Goal: Task Accomplishment & Management: Manage account settings

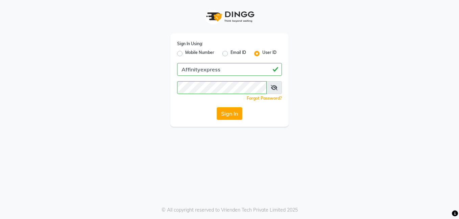
click at [230, 114] on button "Sign In" at bounding box center [229, 113] width 26 height 13
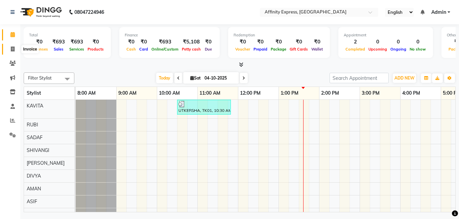
click at [15, 50] on span at bounding box center [13, 50] width 12 height 8
select select "service"
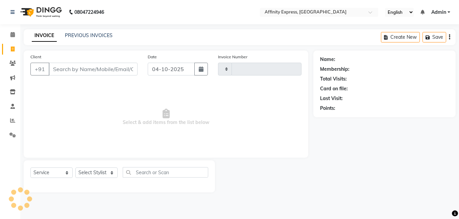
type input "0080"
select select "9123"
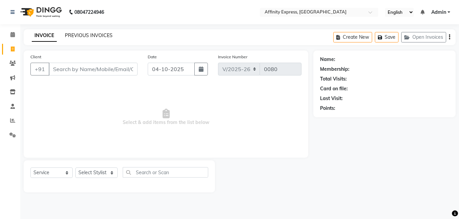
click at [79, 35] on link "PREVIOUS INVOICES" at bounding box center [89, 35] width 48 height 6
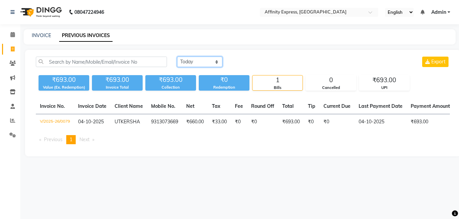
click at [195, 57] on select "Today Yesterday Custom Range" at bounding box center [199, 62] width 45 height 10
select select "yesterday"
click at [177, 57] on select "Today Yesterday Custom Range" at bounding box center [199, 62] width 45 height 10
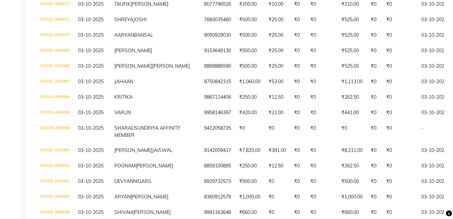
scroll to position [304, 0]
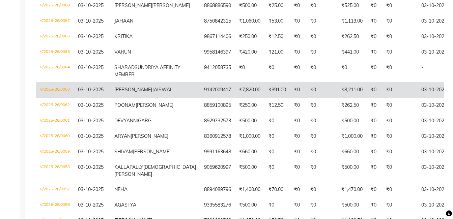
click at [338, 98] on td "₹8,211.00" at bounding box center [352, 90] width 29 height 16
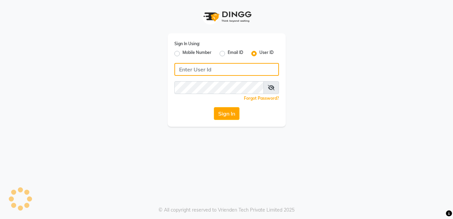
type input "Affinityexpress"
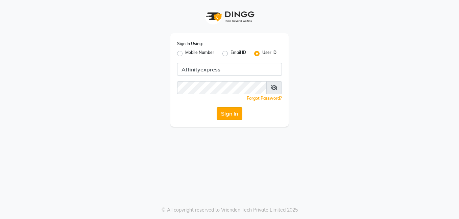
click at [231, 115] on button "Sign In" at bounding box center [229, 113] width 26 height 13
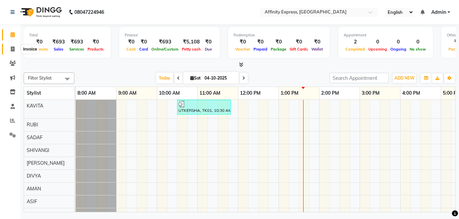
click at [12, 48] on icon at bounding box center [13, 49] width 4 height 5
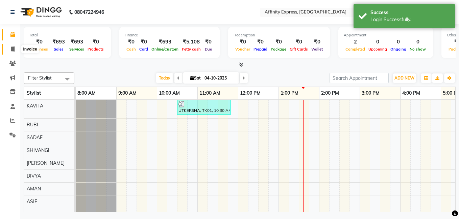
select select "9123"
select select "service"
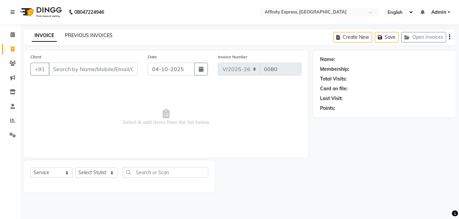
click at [82, 33] on link "PREVIOUS INVOICES" at bounding box center [89, 35] width 48 height 6
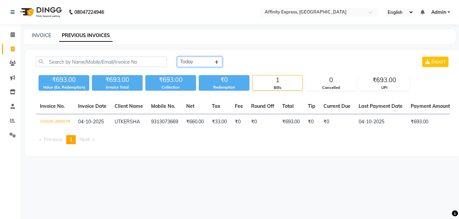
click at [202, 60] on select "Today Yesterday Custom Range" at bounding box center [199, 62] width 45 height 10
select select "yesterday"
click at [177, 57] on select "Today Yesterday Custom Range" at bounding box center [199, 62] width 45 height 10
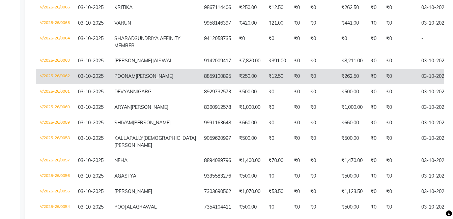
scroll to position [338, 0]
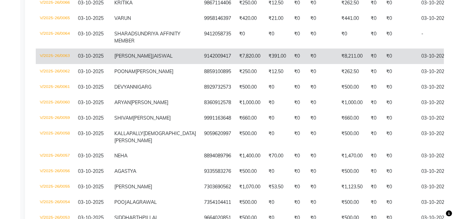
click at [265, 64] on td "₹391.00" at bounding box center [278, 57] width 26 height 16
click at [235, 64] on td "₹7,820.00" at bounding box center [249, 57] width 29 height 16
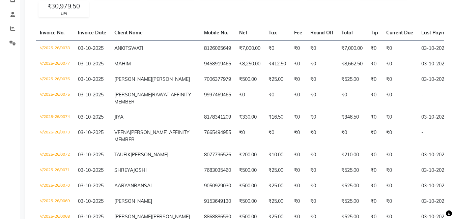
scroll to position [68, 0]
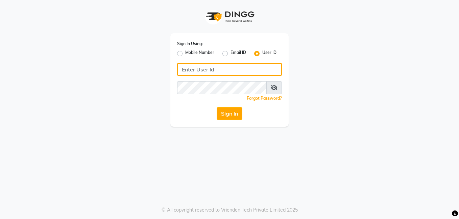
type input "Affinityexpress"
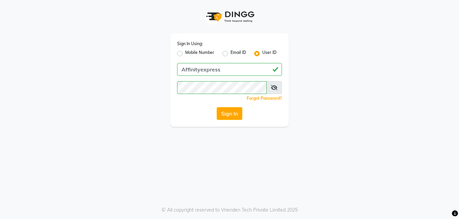
click at [225, 114] on button "Sign In" at bounding box center [229, 113] width 26 height 13
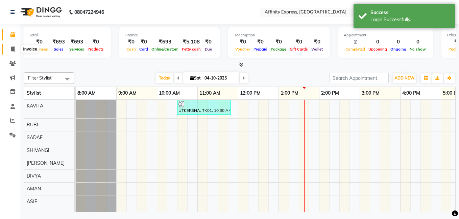
click at [15, 50] on span at bounding box center [13, 50] width 12 height 8
select select "9123"
select select "service"
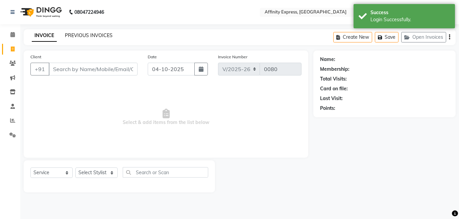
click at [91, 33] on link "PREVIOUS INVOICES" at bounding box center [89, 35] width 48 height 6
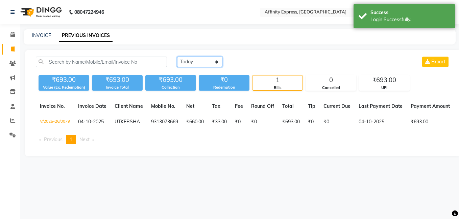
click at [201, 61] on select "Today Yesterday Custom Range" at bounding box center [199, 62] width 45 height 10
click at [177, 57] on select "Today Yesterday Custom Range" at bounding box center [199, 62] width 45 height 10
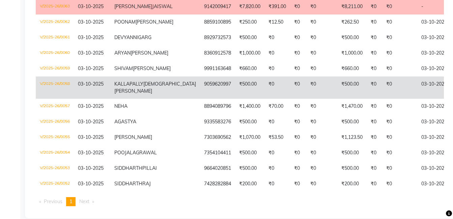
scroll to position [405, 0]
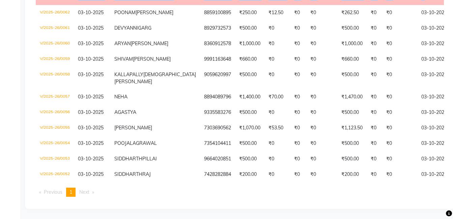
drag, startPoint x: 22, startPoint y: 100, endPoint x: 20, endPoint y: 111, distance: 11.7
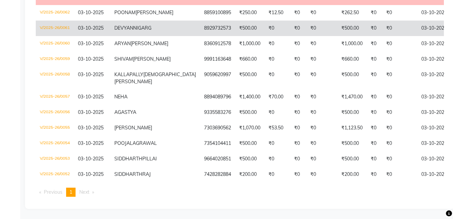
drag, startPoint x: 20, startPoint y: 111, endPoint x: 50, endPoint y: 103, distance: 31.6
click at [50, 36] on td "V/2025-26/0061" at bounding box center [55, 29] width 38 height 16
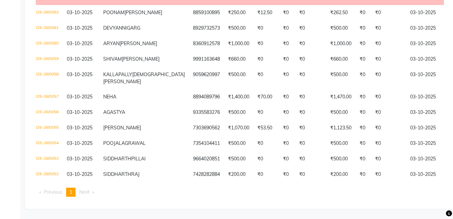
scroll to position [0, 0]
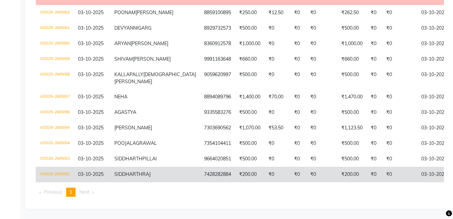
click at [235, 175] on td "₹200.00" at bounding box center [249, 175] width 29 height 16
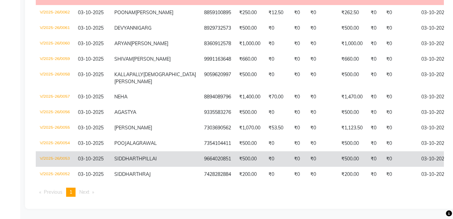
click at [140, 152] on td "SIDDHARTH PILLAI" at bounding box center [155, 160] width 90 height 16
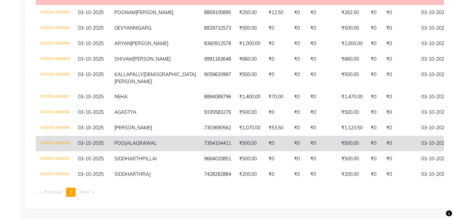
click at [118, 136] on td "POOJAL AGRAWAL" at bounding box center [155, 144] width 90 height 16
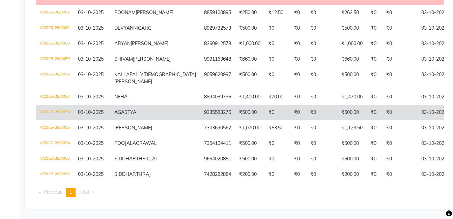
click at [200, 105] on td "9335583276" at bounding box center [217, 113] width 35 height 16
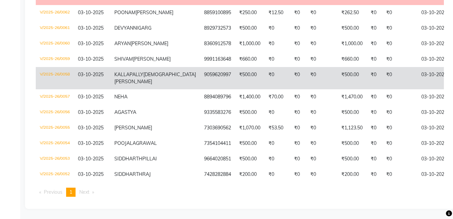
click at [135, 72] on span "KALLAPALLY" at bounding box center [128, 75] width 29 height 6
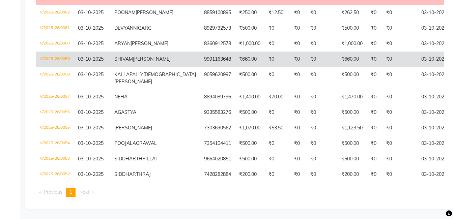
click at [235, 52] on td "₹660.00" at bounding box center [249, 60] width 29 height 16
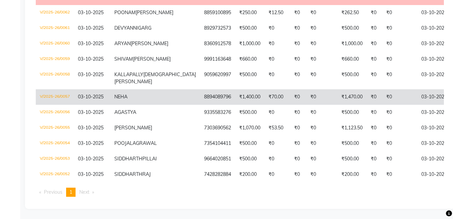
scroll to position [472, 0]
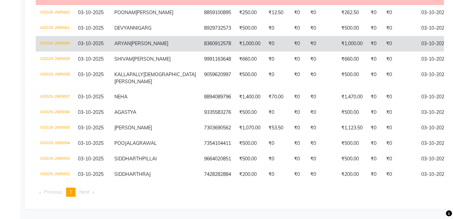
click at [235, 52] on td "₹1,000.00" at bounding box center [249, 44] width 29 height 16
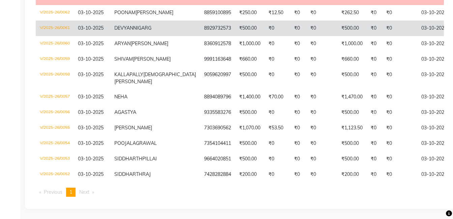
click at [235, 36] on td "₹500.00" at bounding box center [249, 29] width 29 height 16
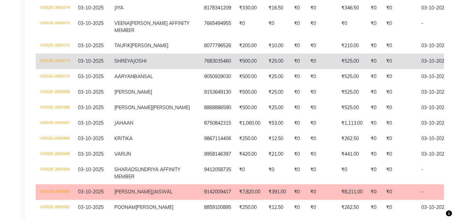
scroll to position [100, 0]
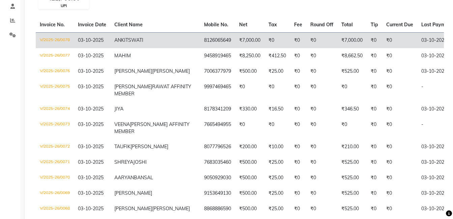
click at [290, 41] on td "₹0" at bounding box center [298, 40] width 16 height 16
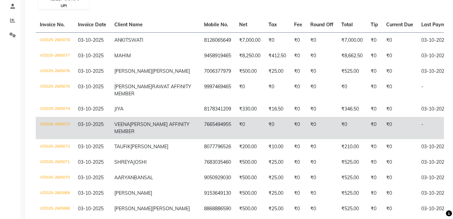
scroll to position [0, 0]
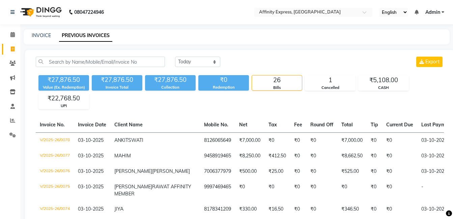
click at [86, 36] on link "PREVIOUS INVOICES" at bounding box center [85, 36] width 53 height 12
click at [183, 60] on select "Today Yesterday Custom Range" at bounding box center [197, 62] width 45 height 10
click at [175, 57] on select "Today Yesterday Custom Range" at bounding box center [197, 62] width 45 height 10
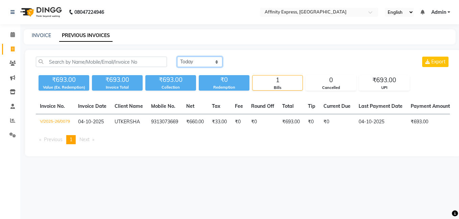
click at [190, 60] on select "Today Yesterday Custom Range" at bounding box center [199, 62] width 45 height 10
select select "yesterday"
click at [177, 57] on select "Today Yesterday Custom Range" at bounding box center [199, 62] width 45 height 10
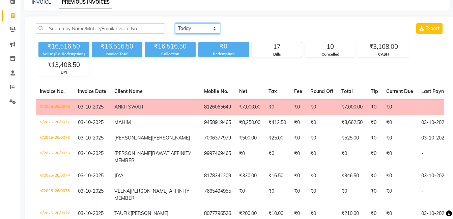
scroll to position [33, 0]
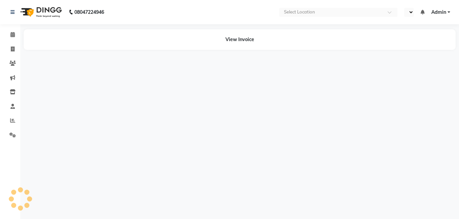
select select "en"
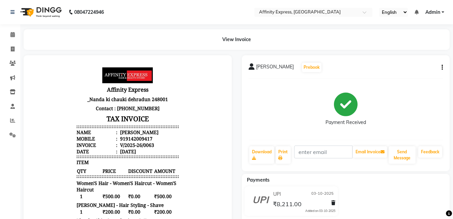
click at [441, 68] on button "button" at bounding box center [441, 67] width 4 height 7
click at [411, 60] on div "Cancel Invoice" at bounding box center [415, 59] width 34 height 8
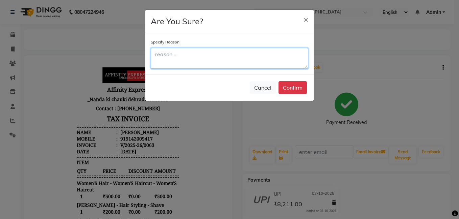
click at [240, 57] on textarea at bounding box center [229, 58] width 157 height 21
type textarea "Wrongly Billed"
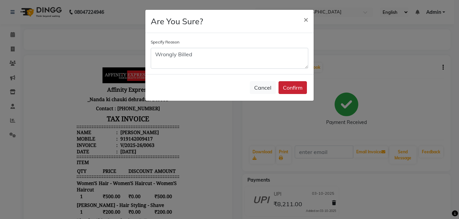
click at [292, 84] on button "Confirm" at bounding box center [292, 87] width 28 height 13
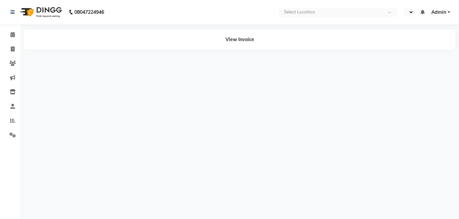
select select "en"
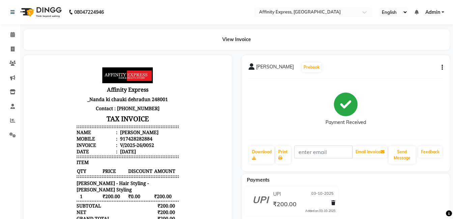
click at [441, 67] on button "button" at bounding box center [441, 67] width 4 height 7
click at [413, 59] on div "Cancel Invoice" at bounding box center [415, 59] width 34 height 8
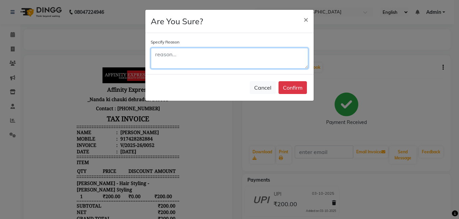
click at [167, 56] on textarea at bounding box center [229, 58] width 157 height 21
type textarea "Wrong Billing"
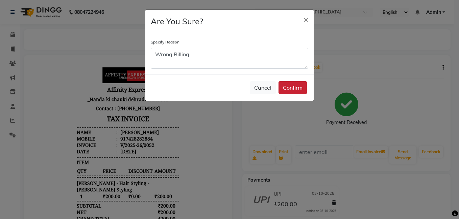
click at [292, 89] on button "Confirm" at bounding box center [292, 87] width 28 height 13
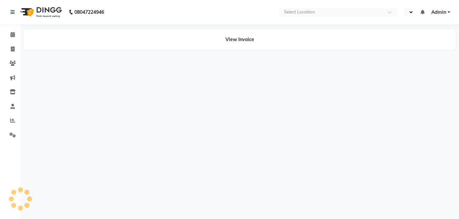
select select "en"
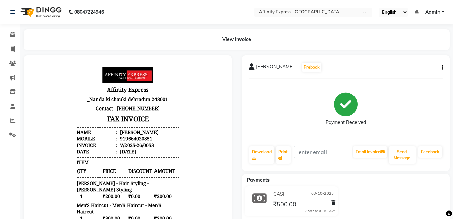
click at [440, 65] on button "button" at bounding box center [441, 67] width 4 height 7
click at [416, 59] on div "Cancel Invoice" at bounding box center [415, 59] width 34 height 8
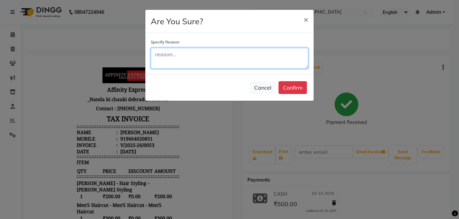
click at [179, 55] on textarea at bounding box center [229, 58] width 157 height 21
type textarea "Wrong Billing"
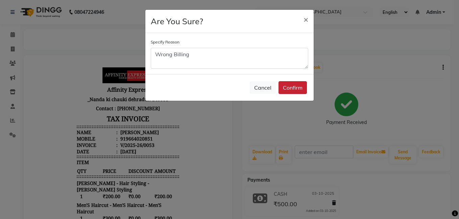
click at [295, 89] on button "Confirm" at bounding box center [292, 87] width 28 height 13
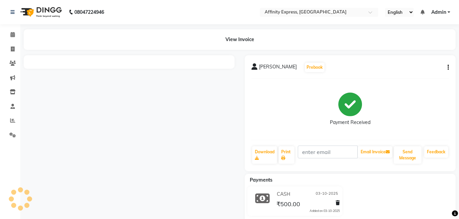
select select "en"
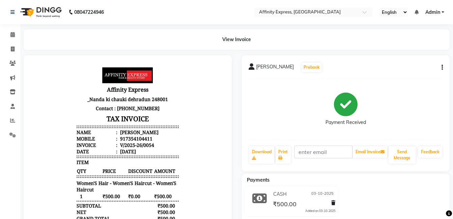
click at [442, 65] on button "button" at bounding box center [441, 67] width 4 height 7
click at [417, 59] on div "Cancel Invoice" at bounding box center [415, 59] width 34 height 8
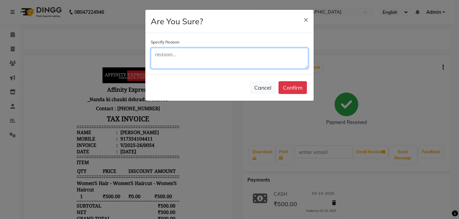
click at [203, 57] on textarea at bounding box center [229, 58] width 157 height 21
paste textarea "W"
type textarea "Wrong Billilng"
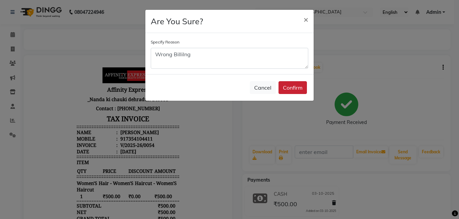
click at [294, 90] on button "Confirm" at bounding box center [292, 87] width 28 height 13
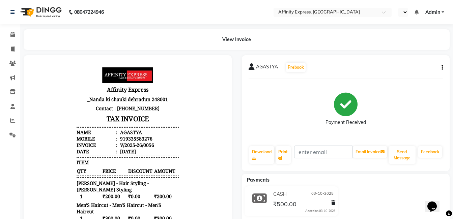
select select "en"
click at [443, 71] on button "button" at bounding box center [441, 67] width 4 height 7
click at [413, 58] on div "Cancel Invoice" at bounding box center [415, 59] width 34 height 8
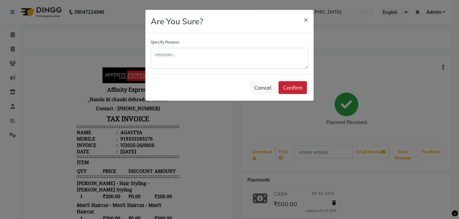
click at [289, 87] on button "Confirm" at bounding box center [292, 87] width 28 height 13
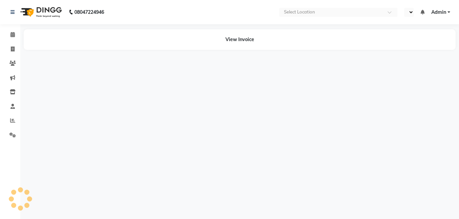
select select "en"
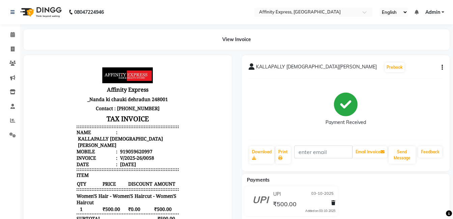
click at [443, 66] on div "KALLAPALLY [DEMOGRAPHIC_DATA][PERSON_NAME] Prebook Payment Received Download Pr…" at bounding box center [346, 113] width 208 height 116
click at [443, 68] on icon "button" at bounding box center [442, 68] width 1 height 0
click at [423, 60] on div "Cancel Invoice" at bounding box center [415, 59] width 34 height 8
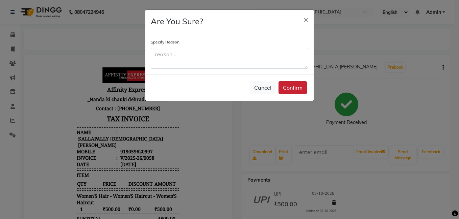
click at [291, 87] on button "Confirm" at bounding box center [292, 87] width 28 height 13
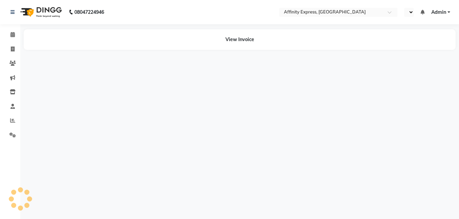
select select "en"
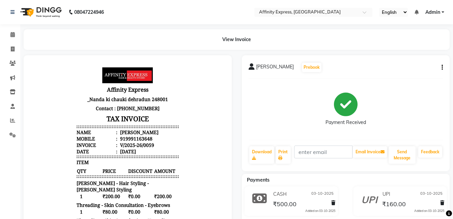
click at [443, 68] on div "SHIVAM JAGLAN Prebook Payment Received Download Print Email Invoice Send Messag…" at bounding box center [346, 113] width 208 height 116
click at [442, 68] on icon "button" at bounding box center [442, 68] width 1 height 0
click at [414, 59] on div "Cancel Invoice" at bounding box center [415, 59] width 34 height 8
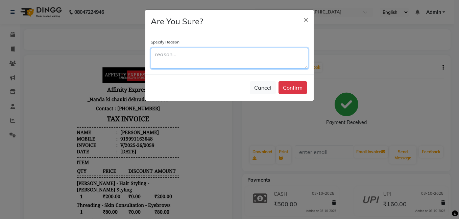
click at [167, 59] on textarea at bounding box center [229, 58] width 157 height 21
type textarea "wrong billing"
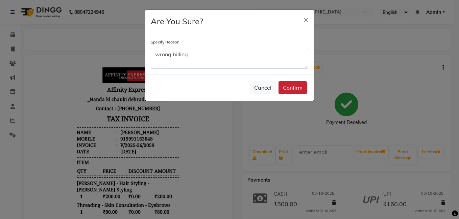
click at [291, 89] on button "Confirm" at bounding box center [292, 87] width 28 height 13
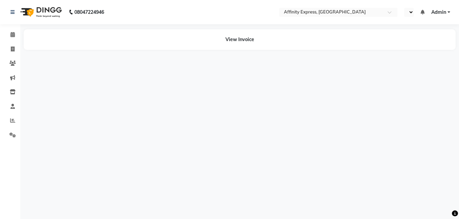
select select "en"
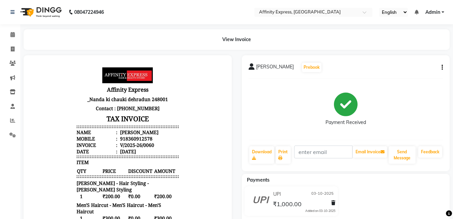
click at [441, 64] on button "button" at bounding box center [441, 67] width 4 height 7
click at [417, 59] on div "Cancel Invoice" at bounding box center [415, 59] width 34 height 8
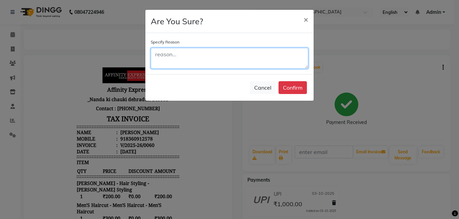
click at [194, 57] on textarea at bounding box center [229, 58] width 157 height 21
type textarea "wrong billing"
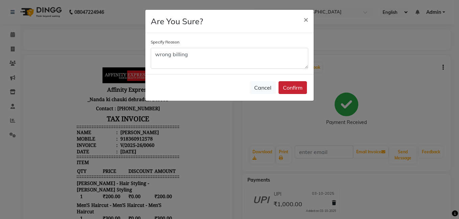
click at [293, 89] on button "Confirm" at bounding box center [292, 87] width 28 height 13
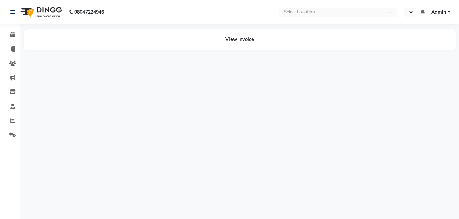
select select "en"
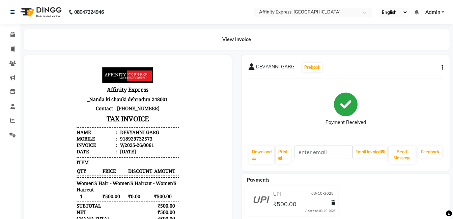
click at [444, 66] on div "DEVYANNI GARG Prebook Payment Received Download Print Email Invoice Send Messag…" at bounding box center [346, 113] width 208 height 116
click at [441, 67] on button "button" at bounding box center [441, 67] width 4 height 7
click at [406, 57] on div "Cancel Invoice" at bounding box center [415, 59] width 34 height 8
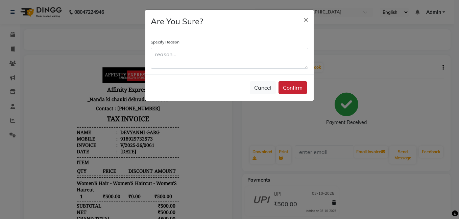
click at [287, 91] on button "Confirm" at bounding box center [292, 87] width 28 height 13
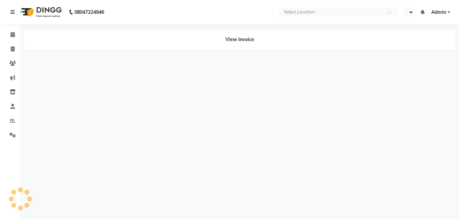
select select "en"
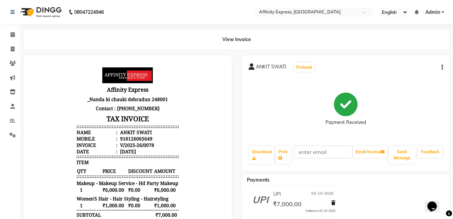
click at [444, 66] on div "ANKIT SWATI Prebook Payment Received Download Print Email Invoice Send Message …" at bounding box center [346, 113] width 208 height 116
click at [440, 69] on button "button" at bounding box center [441, 67] width 4 height 7
click at [410, 60] on div "Cancel Invoice" at bounding box center [415, 59] width 34 height 8
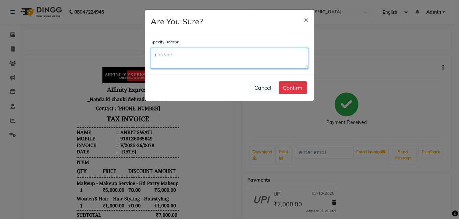
click at [239, 60] on textarea at bounding box center [229, 58] width 157 height 21
type textarea "wrong billing"
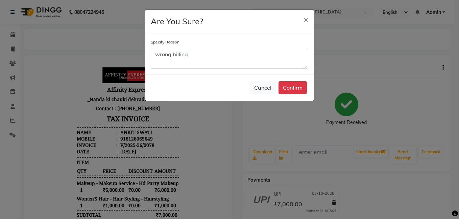
click at [289, 88] on button "Confirm" at bounding box center [292, 87] width 28 height 13
